Goal: Task Accomplishment & Management: Complete application form

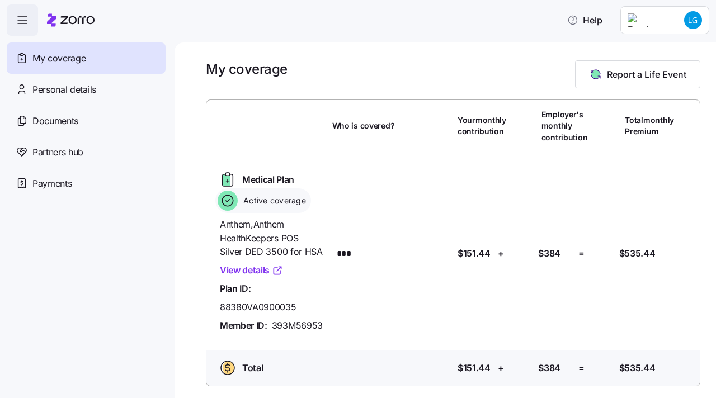
scroll to position [2, 0]
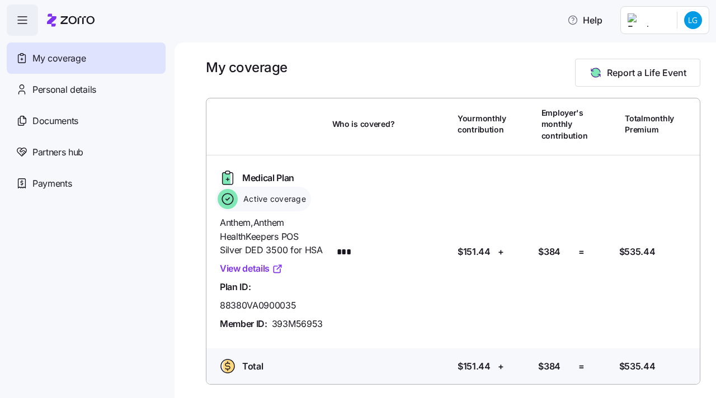
click at [264, 269] on link "View details" at bounding box center [251, 269] width 63 height 14
click at [604, 72] on span "Report a Life Event" at bounding box center [637, 72] width 97 height 13
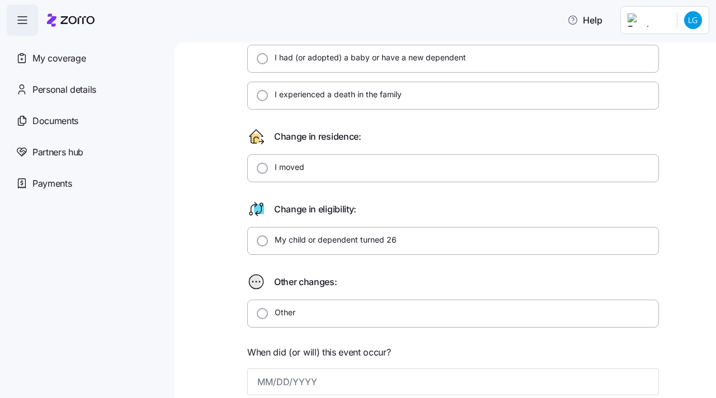
scroll to position [188, 0]
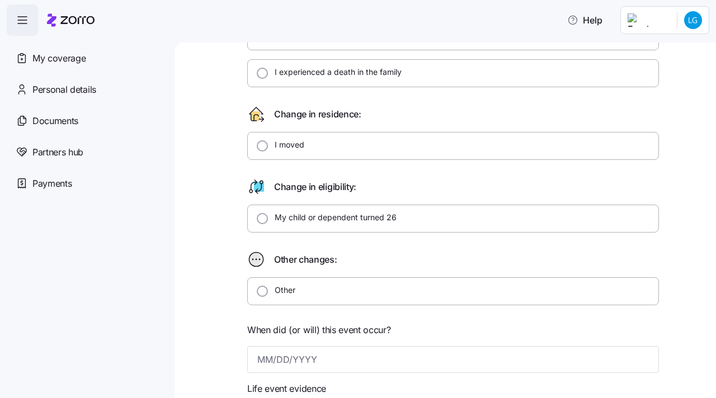
click at [320, 289] on div "Other" at bounding box center [452, 291] width 411 height 28
radio input "true"
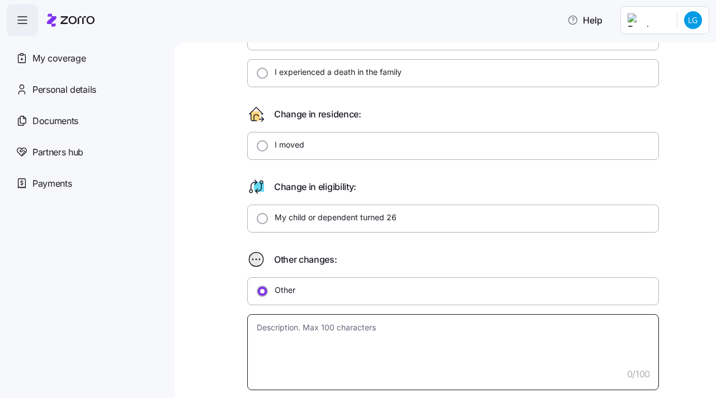
click at [328, 330] on textarea at bounding box center [452, 352] width 411 height 76
type textarea "x"
type textarea "l"
type textarea "x"
type textarea "lo"
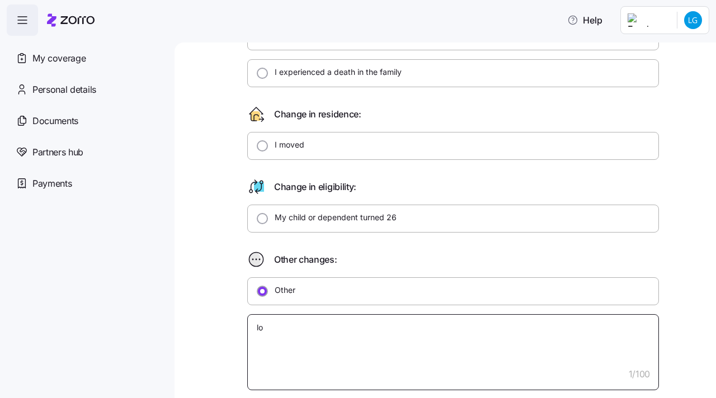
type textarea "x"
type textarea "los"
type textarea "x"
type textarea "lo"
type textarea "x"
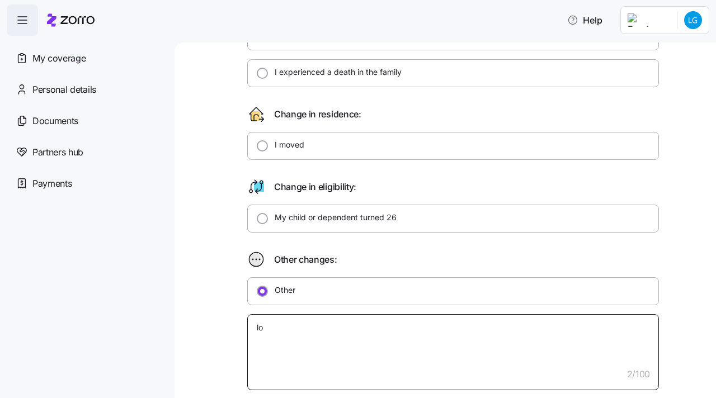
type textarea "l"
type textarea "x"
type textarea "L"
type textarea "x"
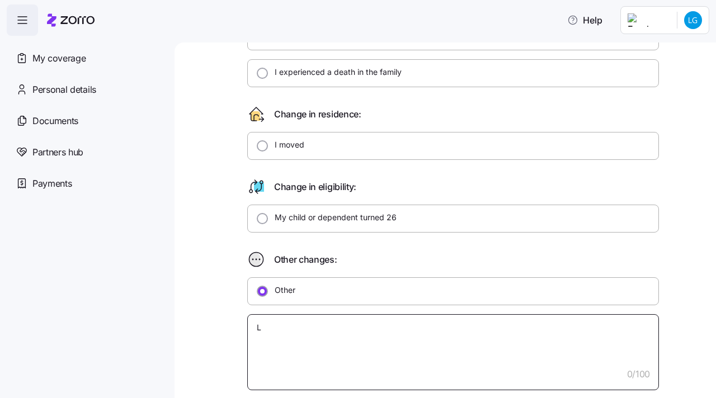
type textarea "Lo"
type textarea "x"
type textarea "Los"
type textarea "x"
type textarea "Loss"
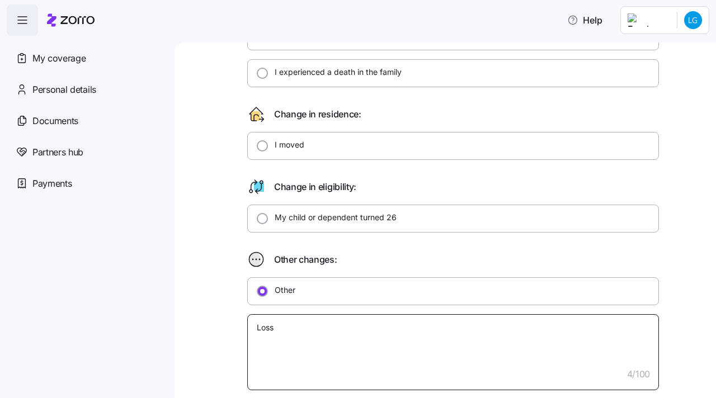
type textarea "x"
type textarea "Loss"
type textarea "x"
type textarea "Loss o"
type textarea "x"
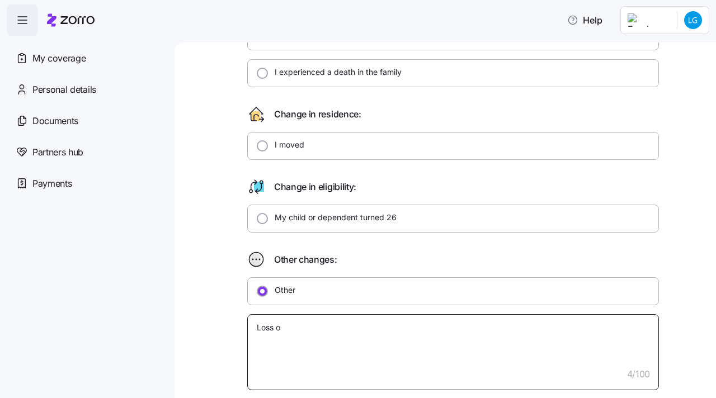
type textarea "Loss of"
type textarea "x"
type textarea "Loss of"
type textarea "x"
type textarea "Loss of c"
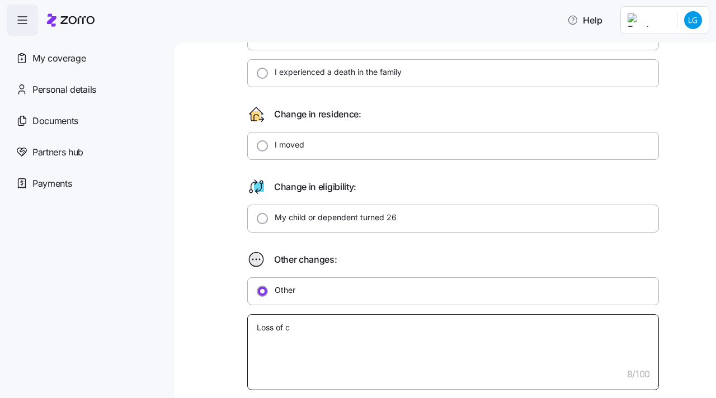
type textarea "x"
type textarea "Loss of co"
type textarea "x"
type textarea "Loss of cov"
type textarea "x"
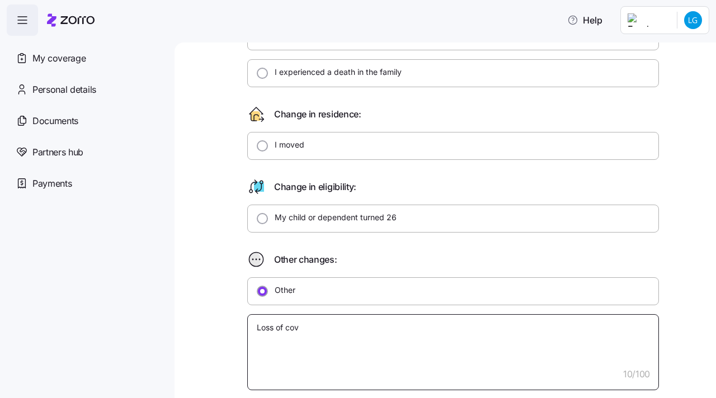
type textarea "Loss of cove"
type textarea "x"
type textarea "Loss of cover"
type textarea "x"
type textarea "Loss of covera"
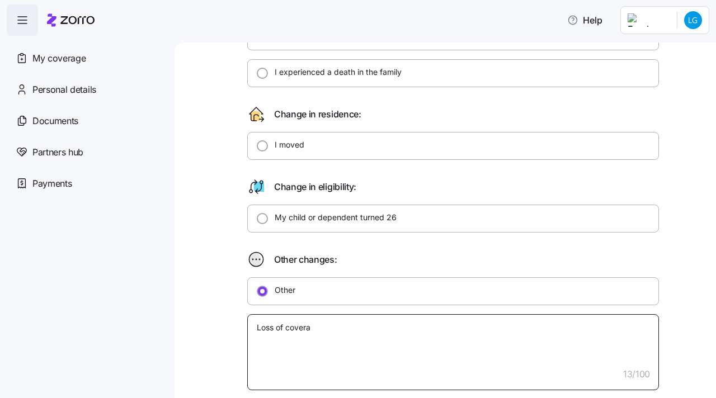
type textarea "x"
type textarea "Loss of coverag"
type textarea "x"
type textarea "Loss of coverage"
type textarea "x"
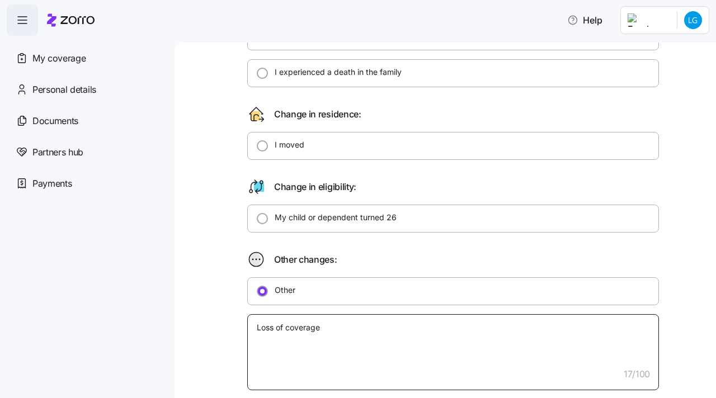
type textarea "Loss of coverage f"
type textarea "x"
type textarea "Loss of coverage fo"
type textarea "x"
type textarea "Loss of coverage for"
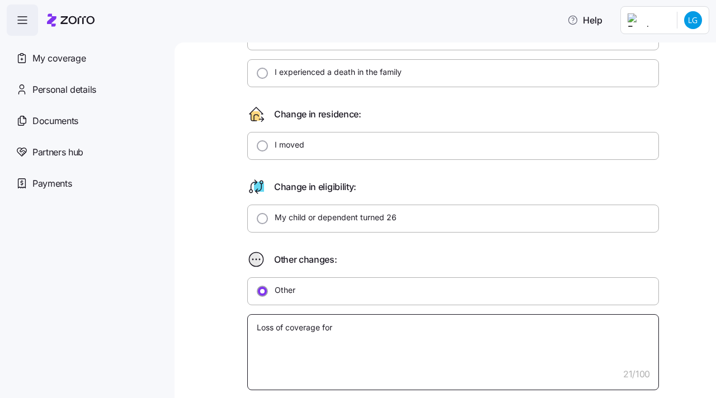
type textarea "x"
type textarea "Loss of coverage for c"
type textarea "x"
type textarea "Loss of coverage for ch"
type textarea "x"
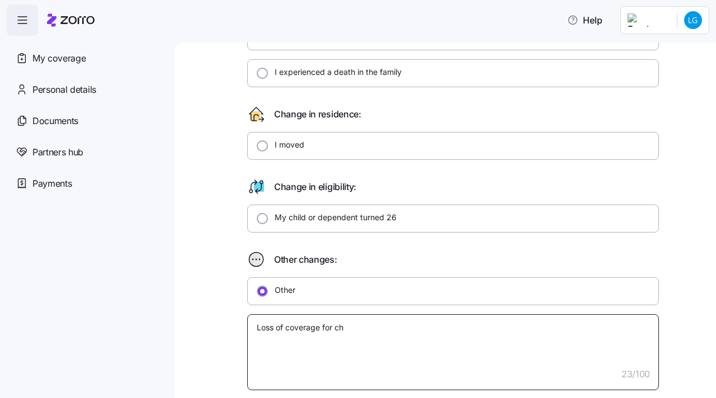
type textarea "Loss of coverage for chi"
type textarea "x"
type textarea "Loss of coverage for chil"
type textarea "x"
type textarea "Loss of coverage for child"
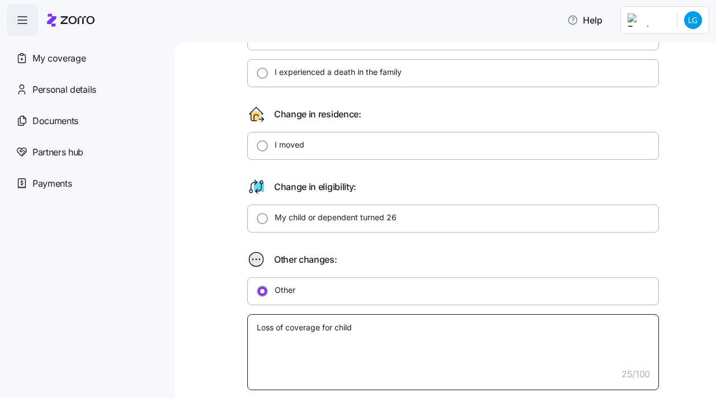
type textarea "x"
type textarea "Loss of coverage for childr"
type textarea "x"
type textarea "Loss of coverage for childre"
type textarea "x"
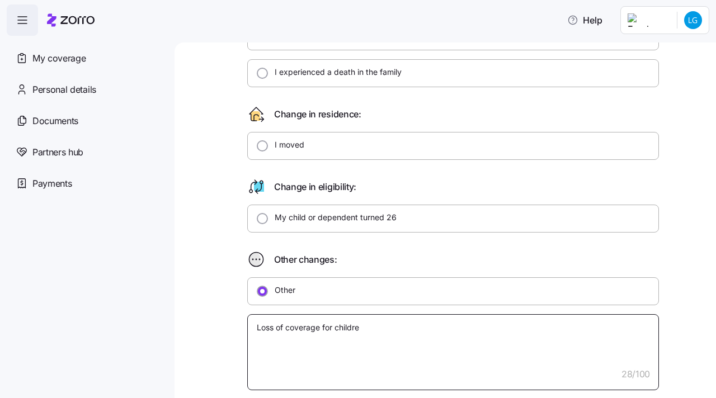
type textarea "Loss of coverage for children"
type textarea "x"
type textarea "Loss of coverage for children."
type textarea "x"
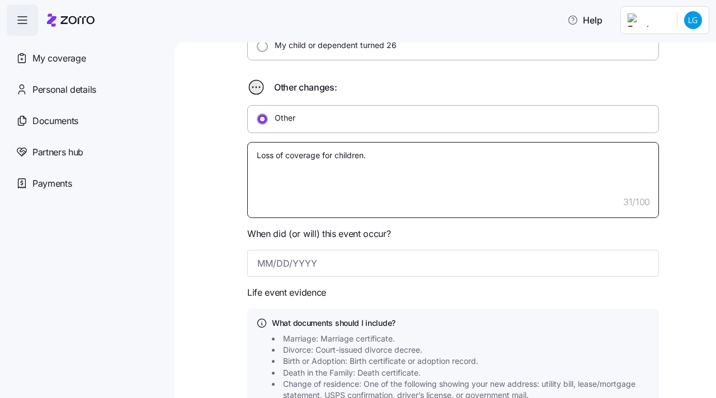
scroll to position [366, 0]
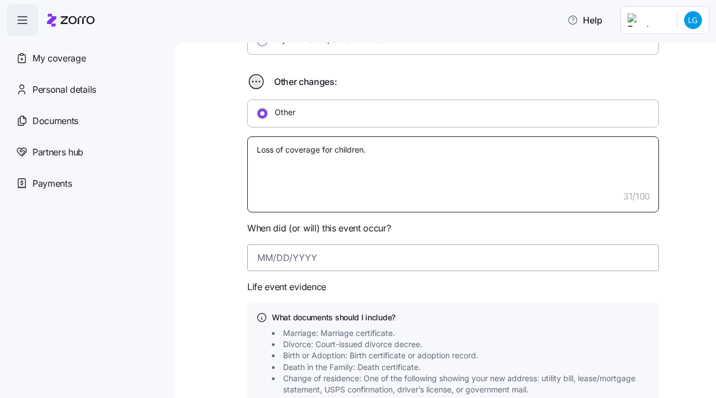
type textarea "Loss of coverage for children."
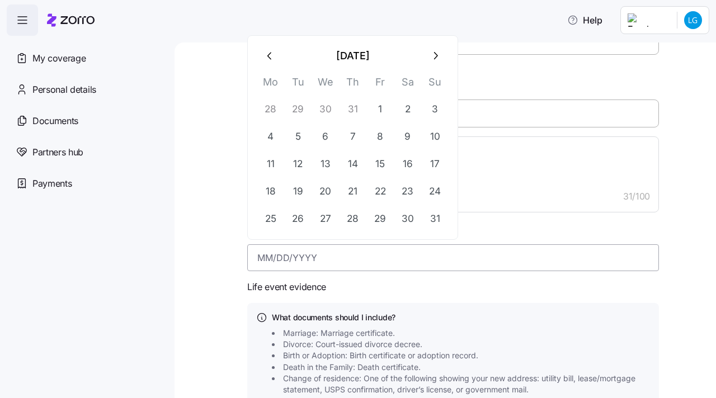
click at [276, 257] on input at bounding box center [452, 257] width 411 height 27
click at [434, 58] on icon "button" at bounding box center [436, 55] width 4 height 7
click at [276, 112] on button "1" at bounding box center [270, 109] width 27 height 27
type input "[DATE]"
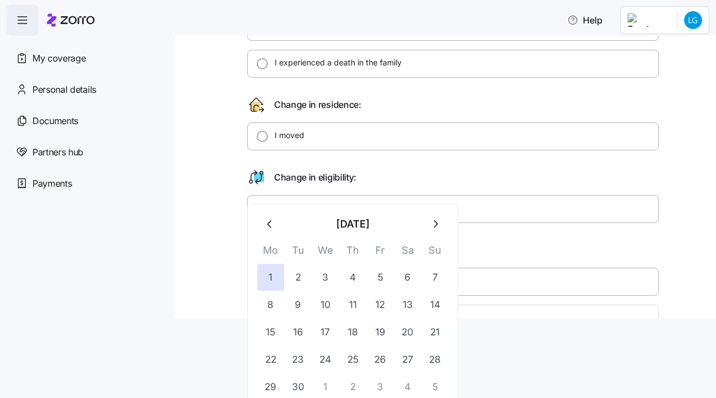
scroll to position [86, 0]
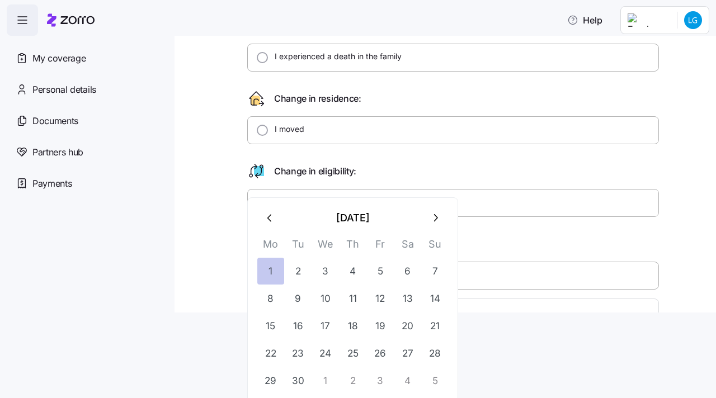
click at [280, 272] on button "1" at bounding box center [270, 271] width 27 height 27
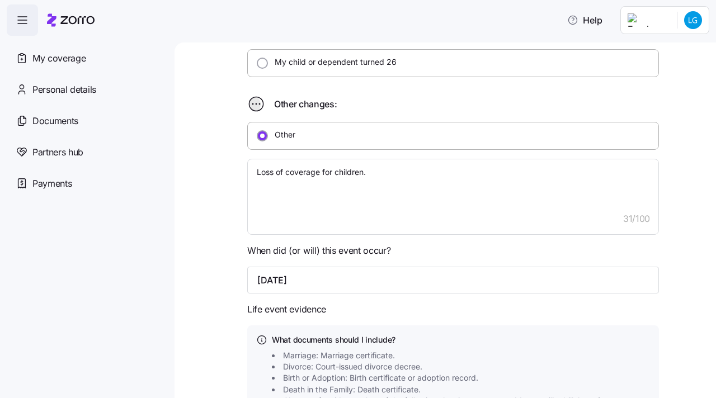
scroll to position [503, 0]
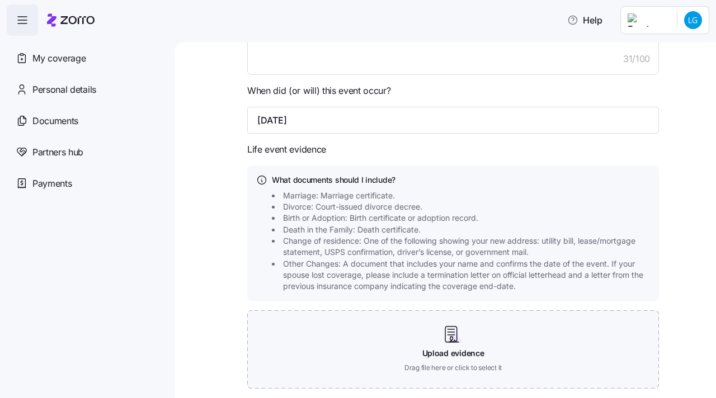
click at [19, 20] on icon "button" at bounding box center [22, 19] width 13 height 13
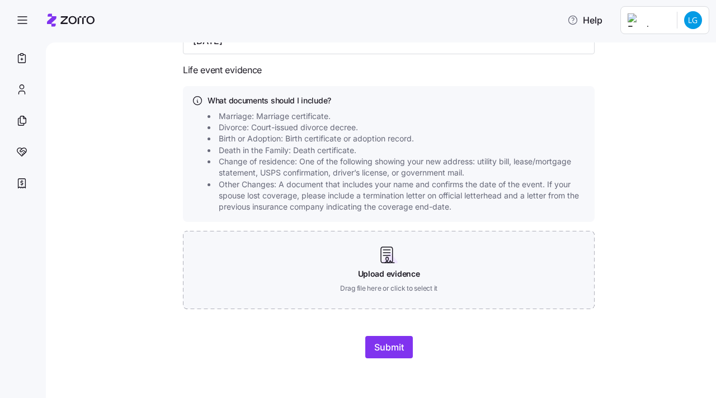
scroll to position [0, 0]
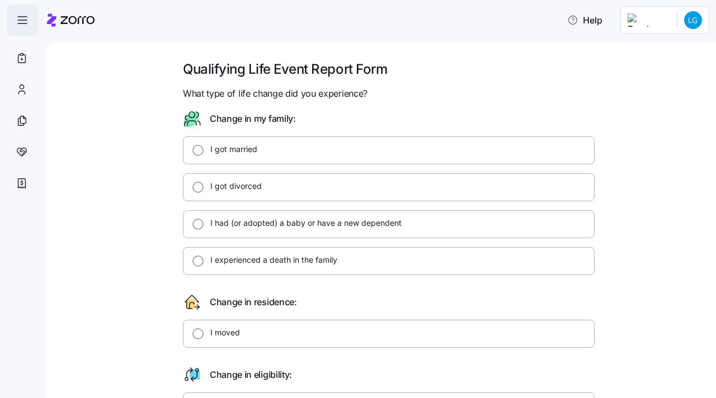
click at [29, 17] on span "button" at bounding box center [22, 20] width 30 height 30
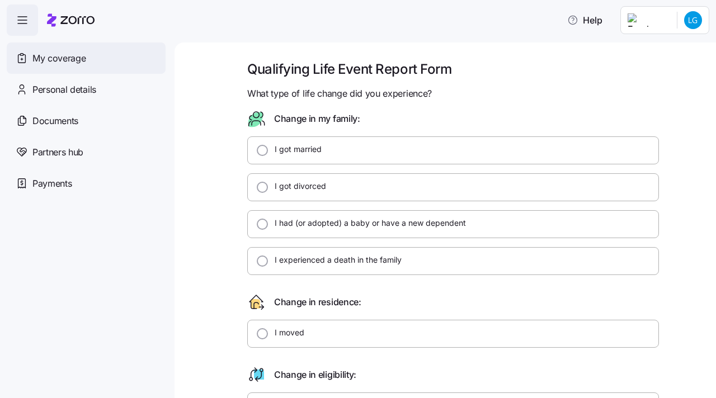
click at [39, 60] on span "My coverage" at bounding box center [58, 58] width 53 height 14
type textarea "x"
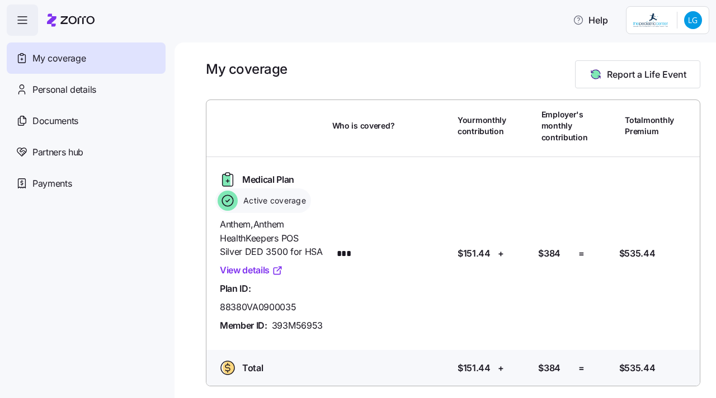
click at [278, 271] on icon at bounding box center [277, 270] width 11 height 11
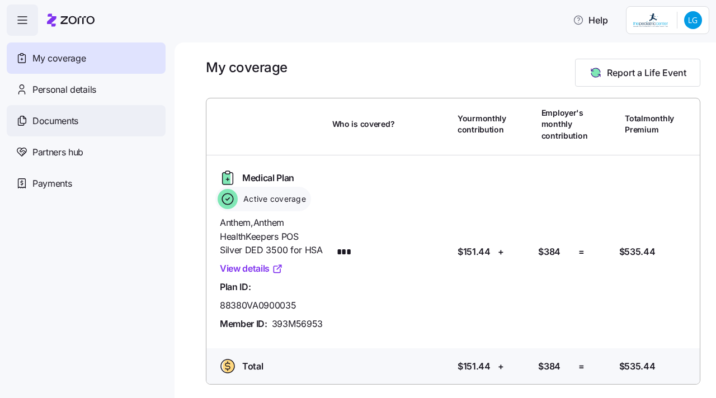
click at [59, 131] on div "Documents" at bounding box center [86, 120] width 159 height 31
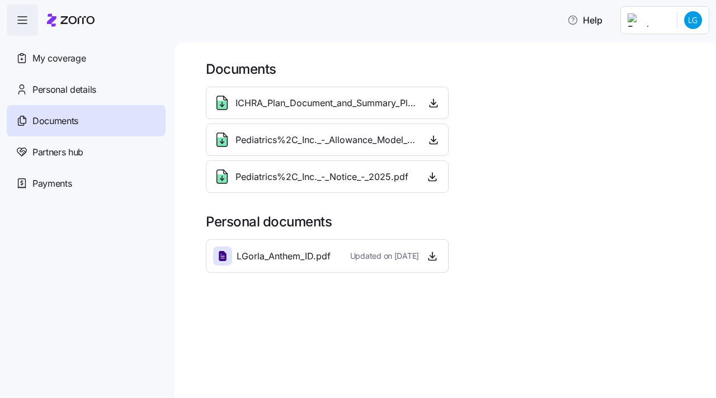
click at [288, 108] on span "ICHRA_Plan_Document_and_Summary_Plan_Description_-_2025.pdf" at bounding box center [325, 103] width 181 height 14
click at [405, 103] on span "ICHRA_Plan_Document_and_Summary_Plan_Description_-_2025.pdf" at bounding box center [325, 103] width 181 height 14
click at [226, 110] on icon at bounding box center [222, 103] width 18 height 18
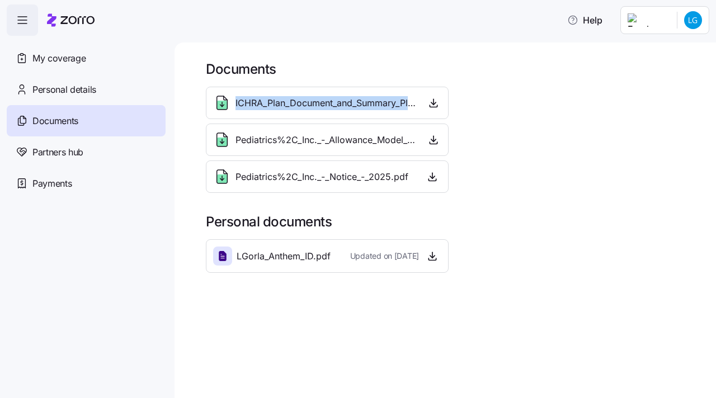
click at [226, 110] on icon at bounding box center [222, 103] width 18 height 18
click at [435, 108] on icon "button" at bounding box center [433, 102] width 11 height 11
